Goal: Information Seeking & Learning: Check status

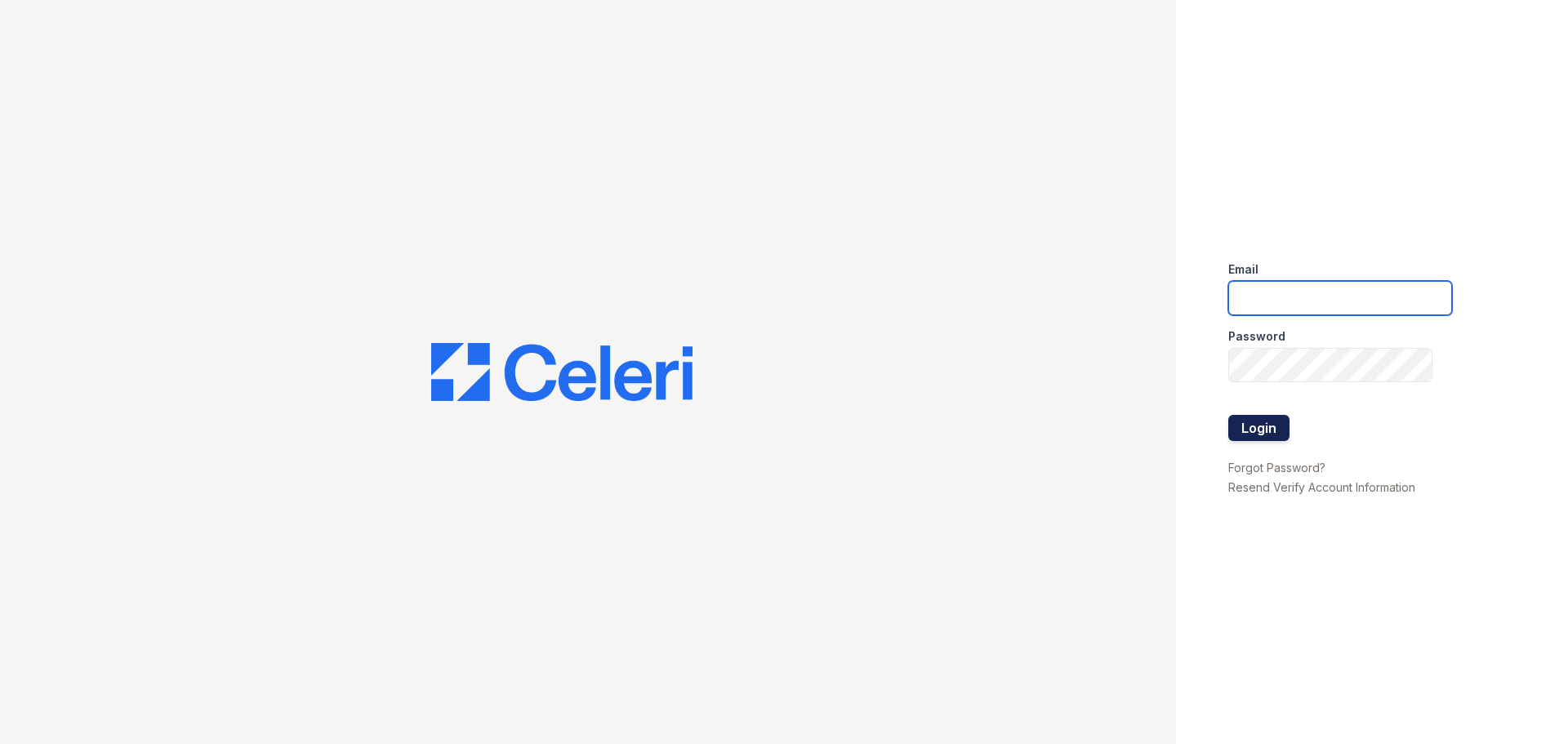
type input "[DOMAIN_NAME][EMAIL_ADDRESS][DOMAIN_NAME]"
click at [1262, 428] on button "Login" at bounding box center [1259, 428] width 61 height 27
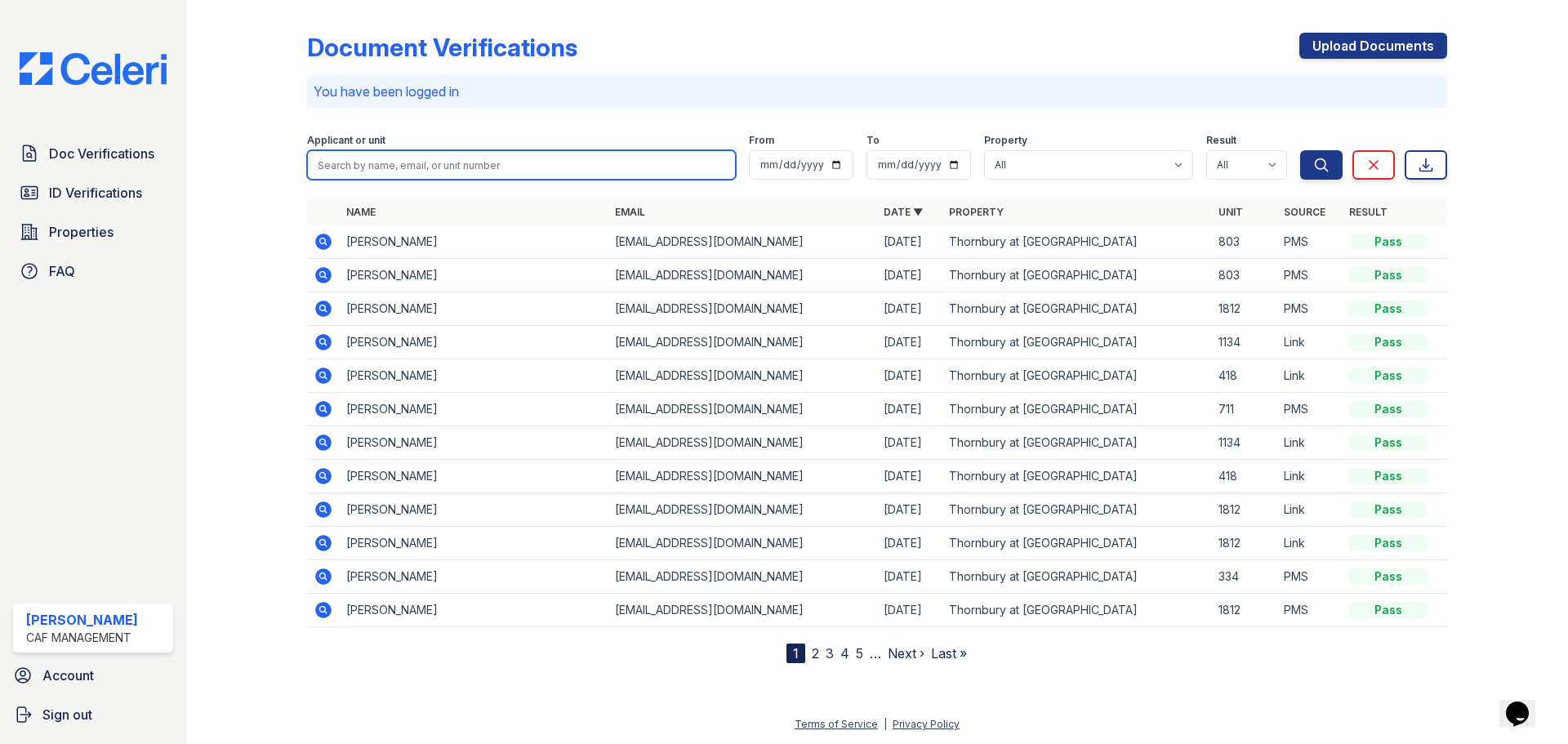
click at [339, 156] on input "search" at bounding box center [521, 164] width 429 height 29
type input "Youong"
click at [1300, 150] on button "Search" at bounding box center [1321, 164] width 42 height 29
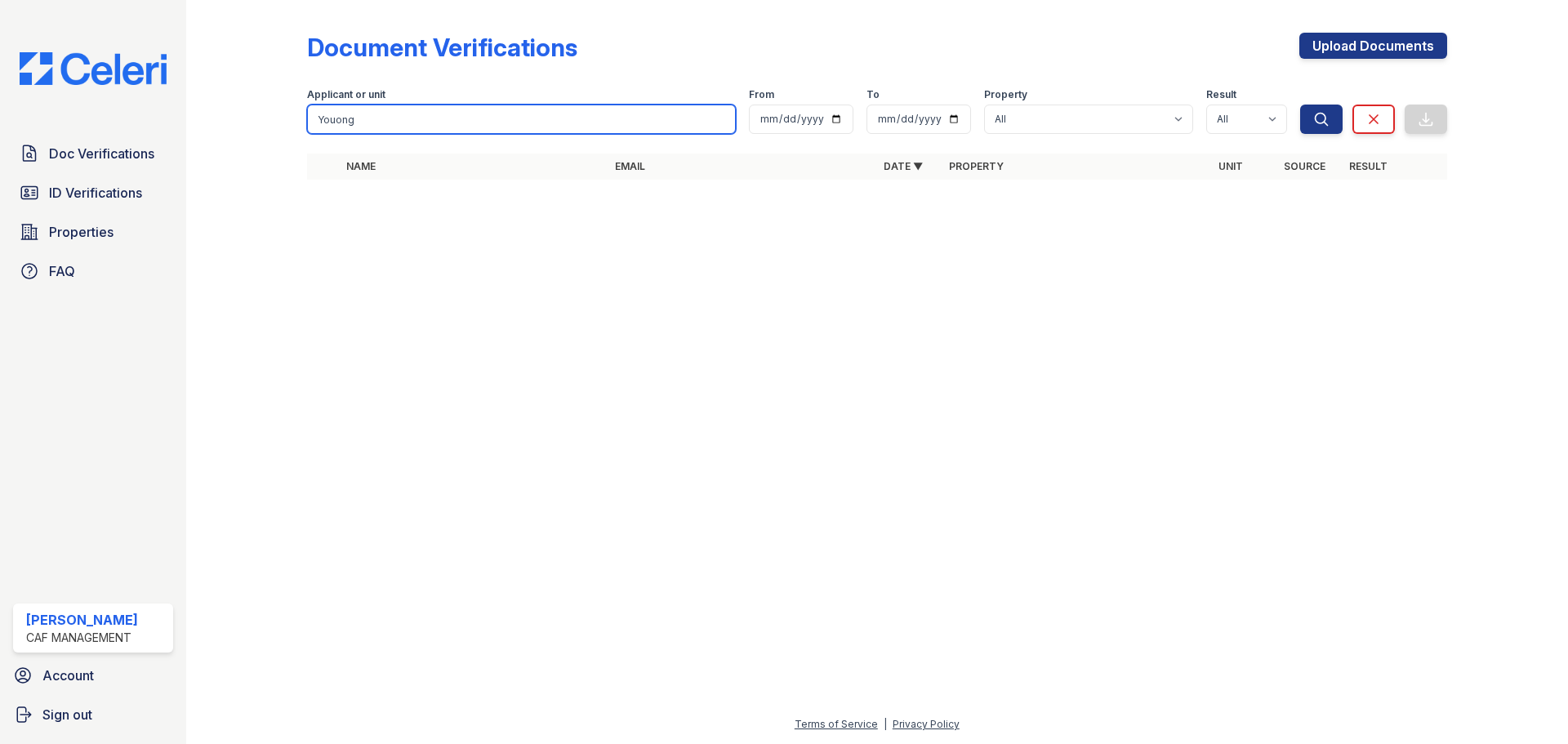
click at [331, 127] on input "Youong" at bounding box center [521, 118] width 429 height 29
click at [331, 126] on input "Youong" at bounding box center [521, 118] width 429 height 29
type input "Young"
click at [1300, 104] on button "Search" at bounding box center [1321, 118] width 42 height 29
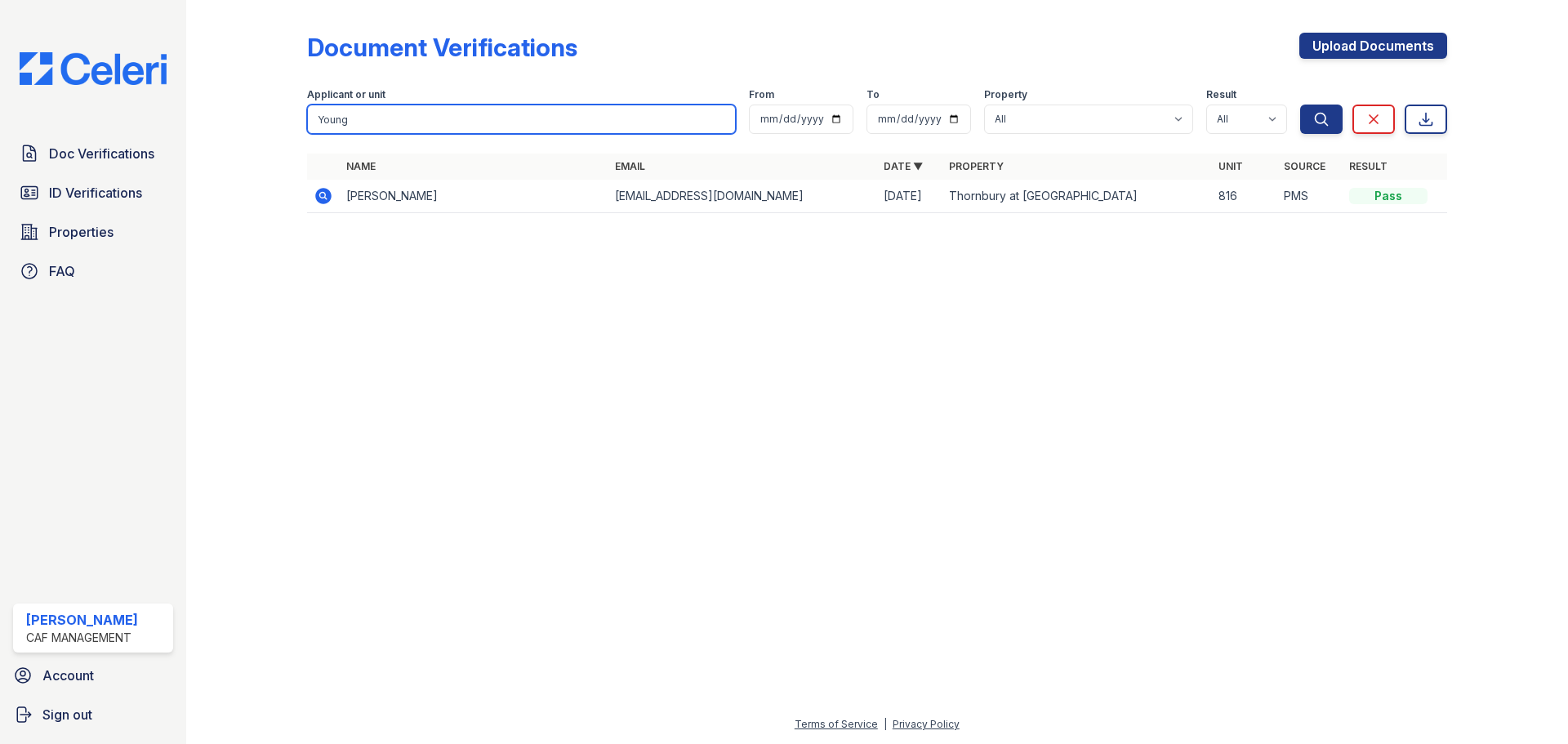
click at [330, 116] on input "Young" at bounding box center [521, 118] width 429 height 29
type input "Mikekhail"
click at [1300, 104] on button "Search" at bounding box center [1321, 118] width 42 height 29
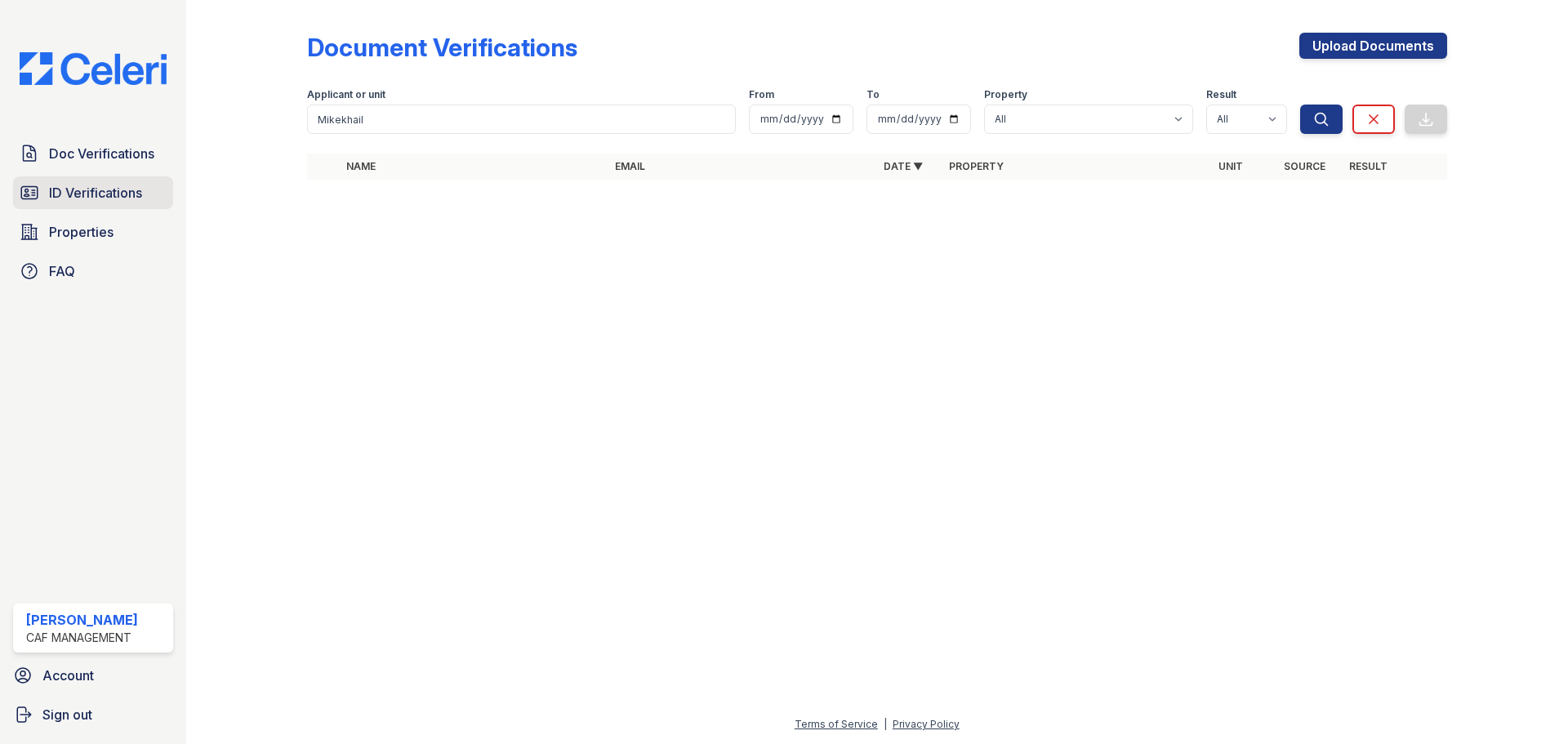
click at [80, 193] on span "ID Verifications" at bounding box center [95, 193] width 93 height 19
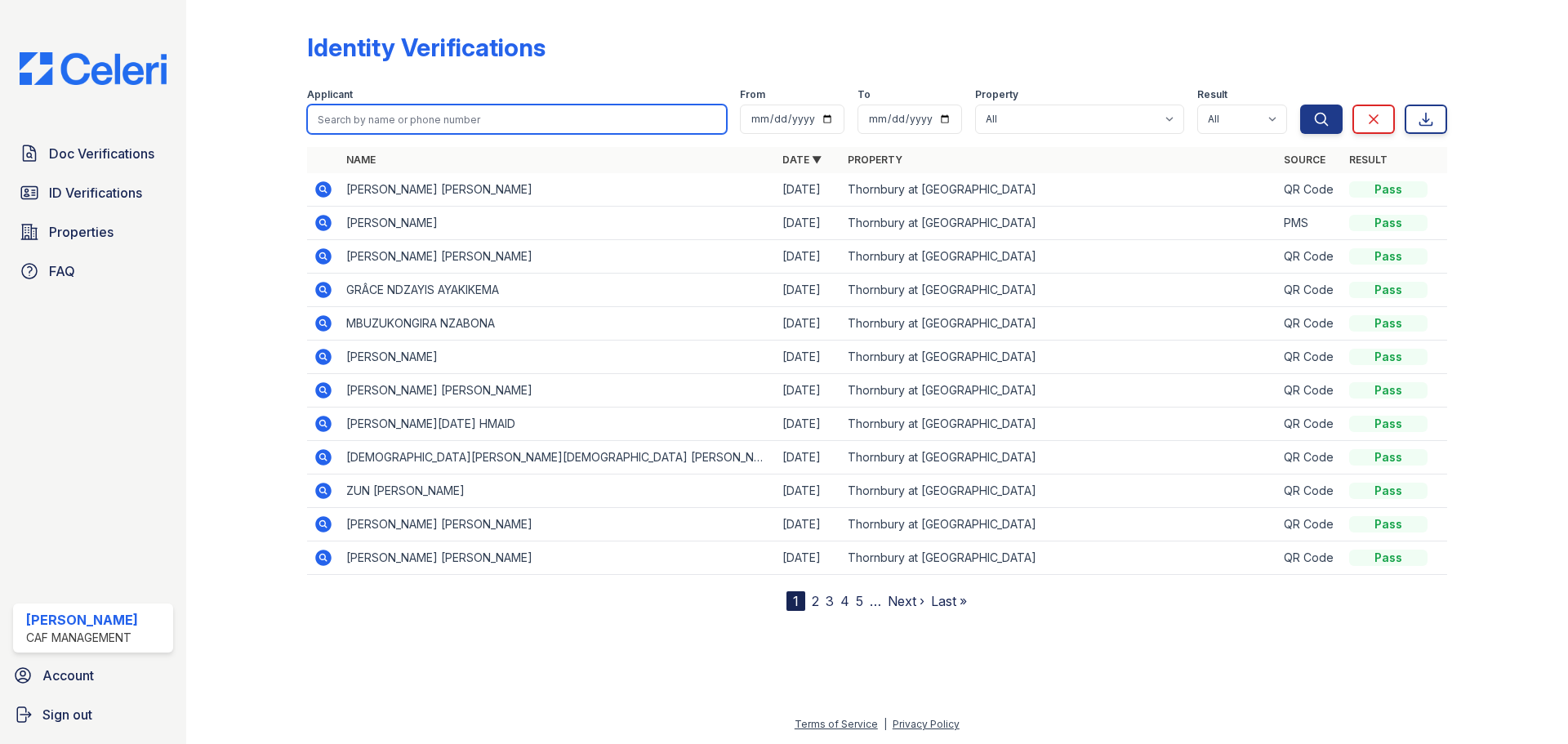
click at [336, 122] on input "search" at bounding box center [516, 118] width 420 height 29
type input "Mikekhail"
click at [1300, 104] on button "Search" at bounding box center [1321, 118] width 42 height 29
